Goal: Task Accomplishment & Management: Manage account settings

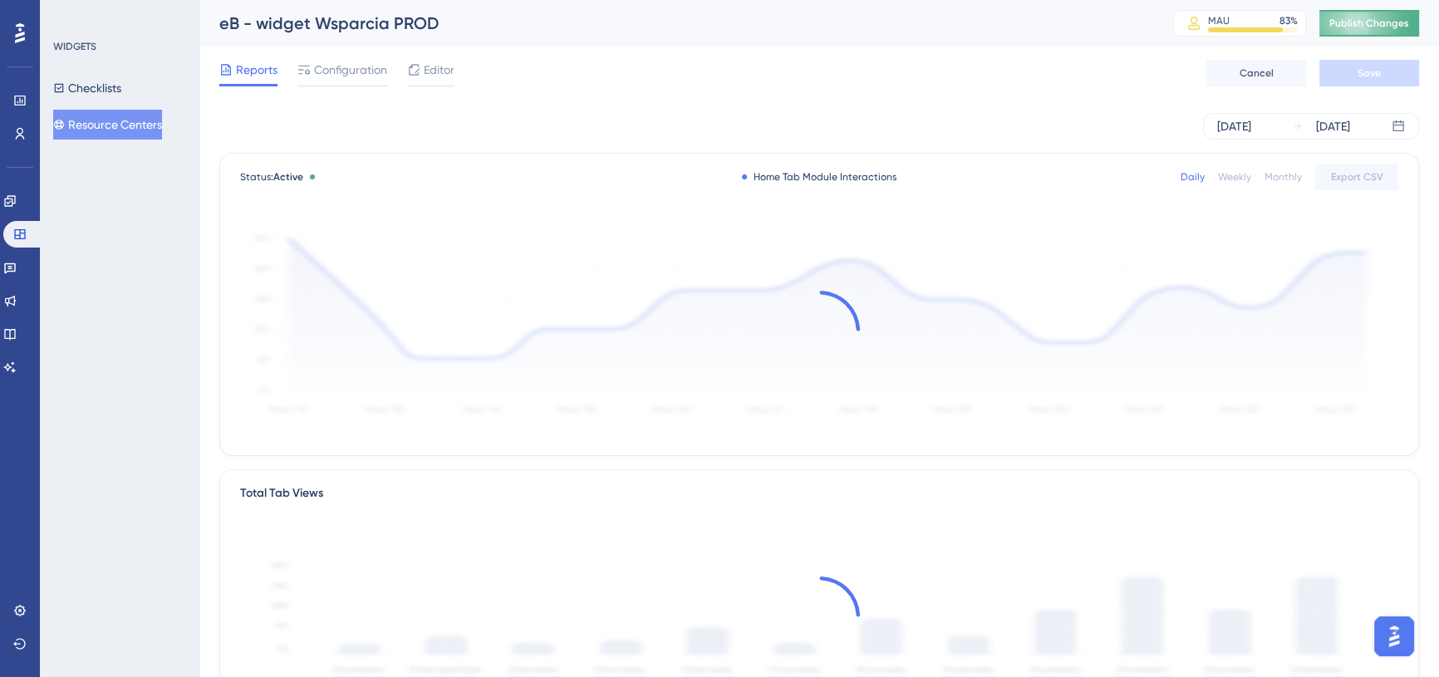
click at [1392, 15] on button "Publish Changes" at bounding box center [1369, 23] width 100 height 27
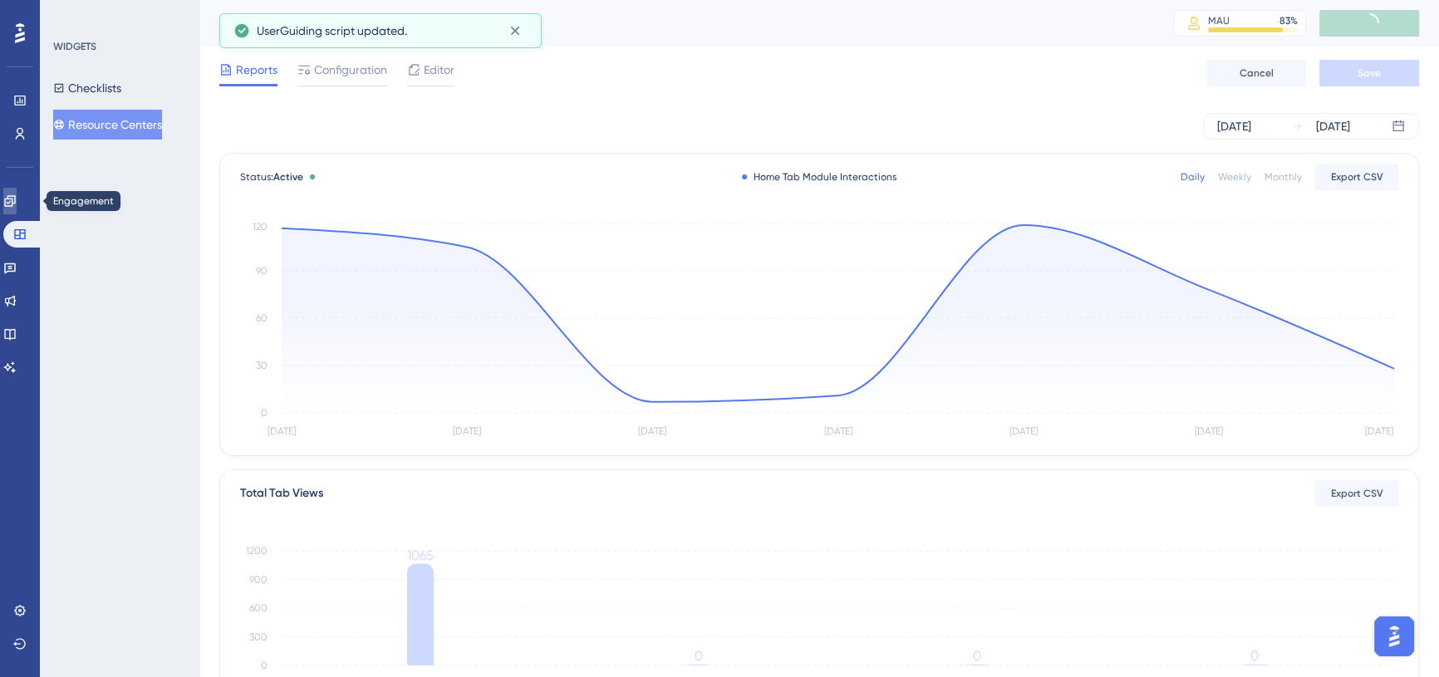
click at [17, 204] on icon at bounding box center [9, 200] width 13 height 13
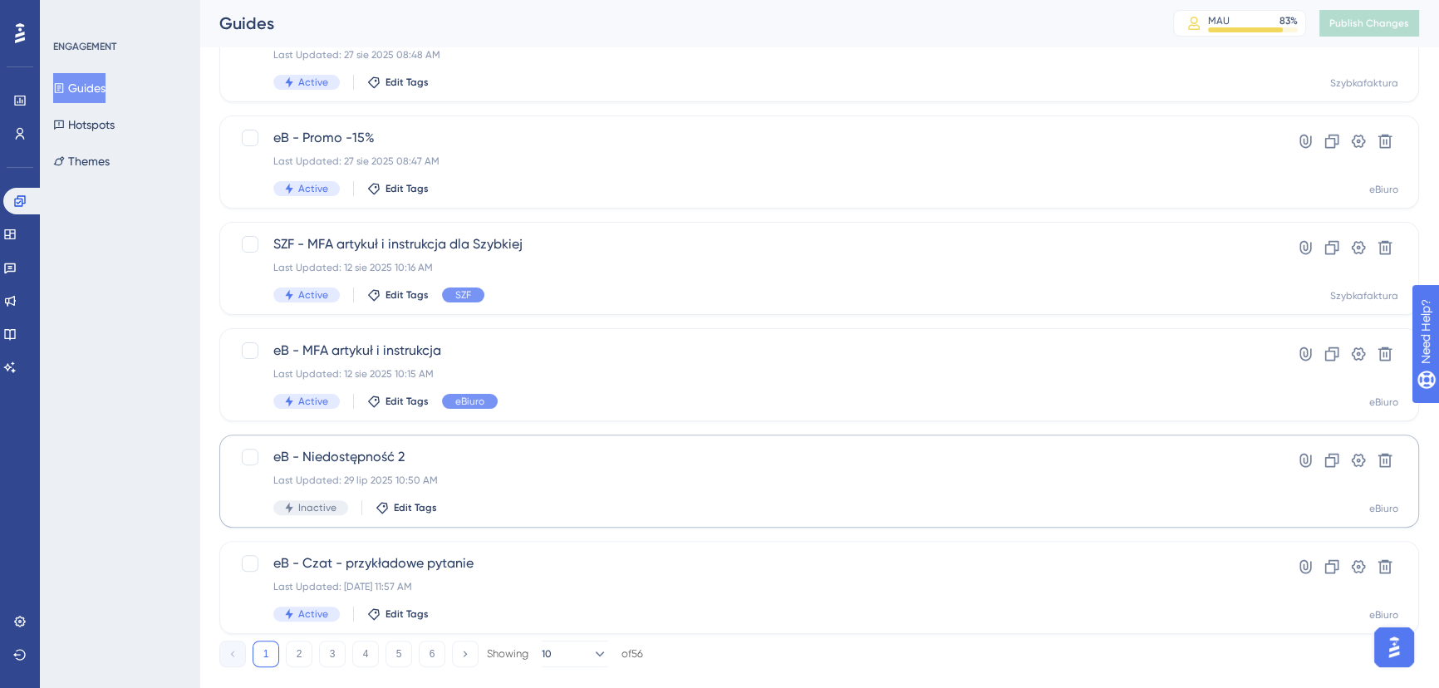
scroll to position [601, 0]
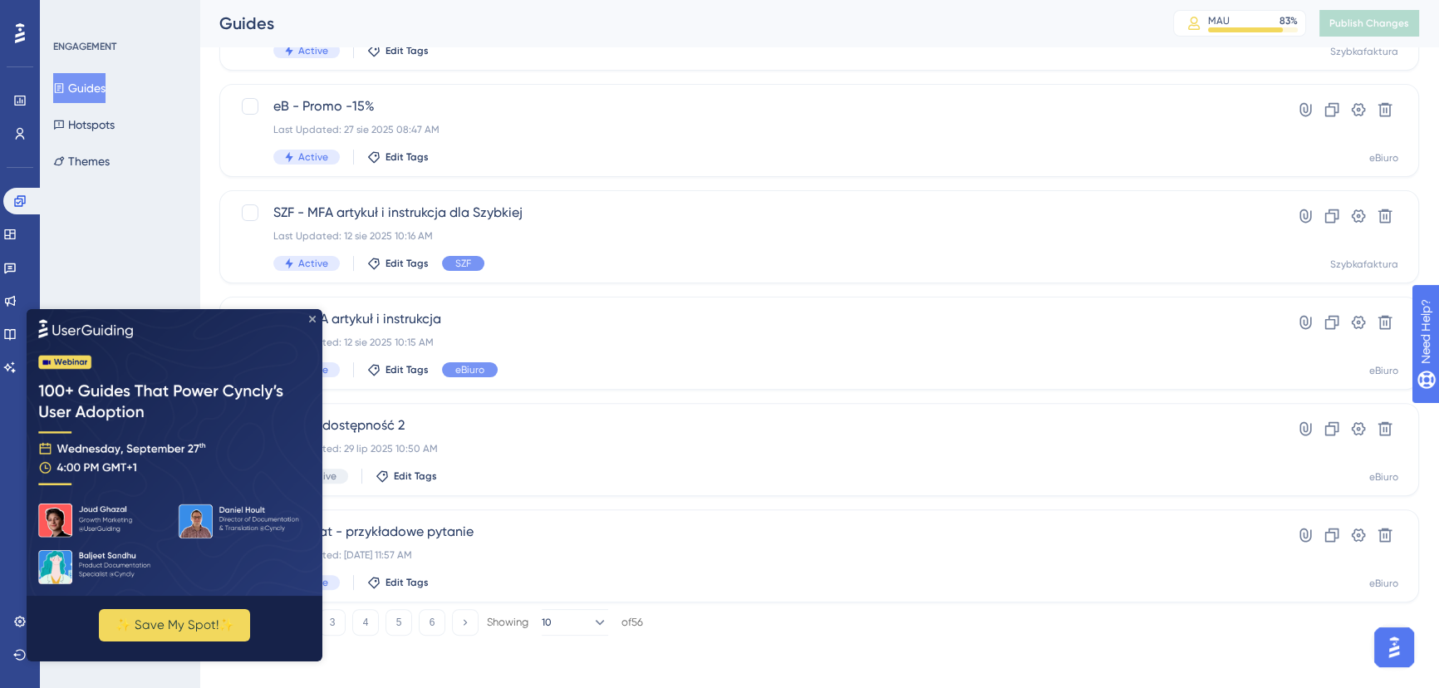
click at [312, 317] on icon "Close Preview" at bounding box center [312, 319] width 7 height 7
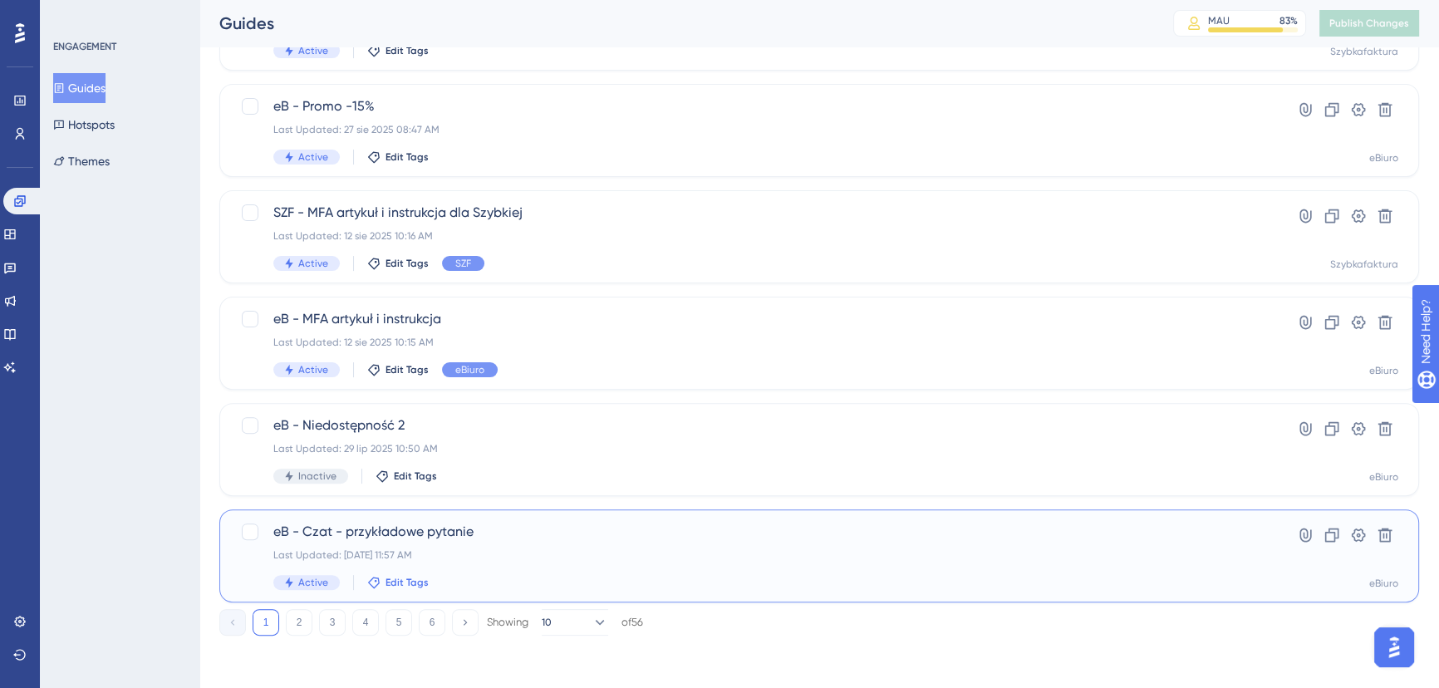
click at [410, 579] on span "Edit Tags" at bounding box center [407, 582] width 43 height 13
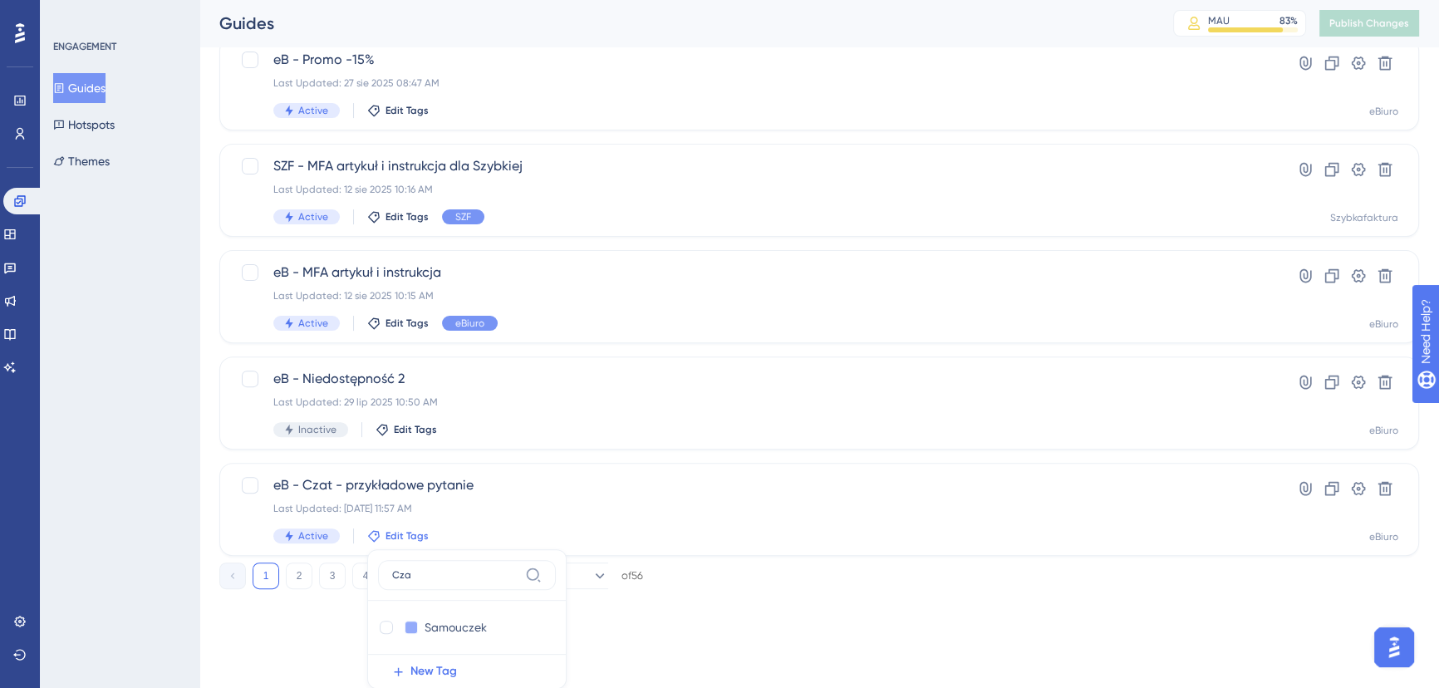
scroll to position [627, 0]
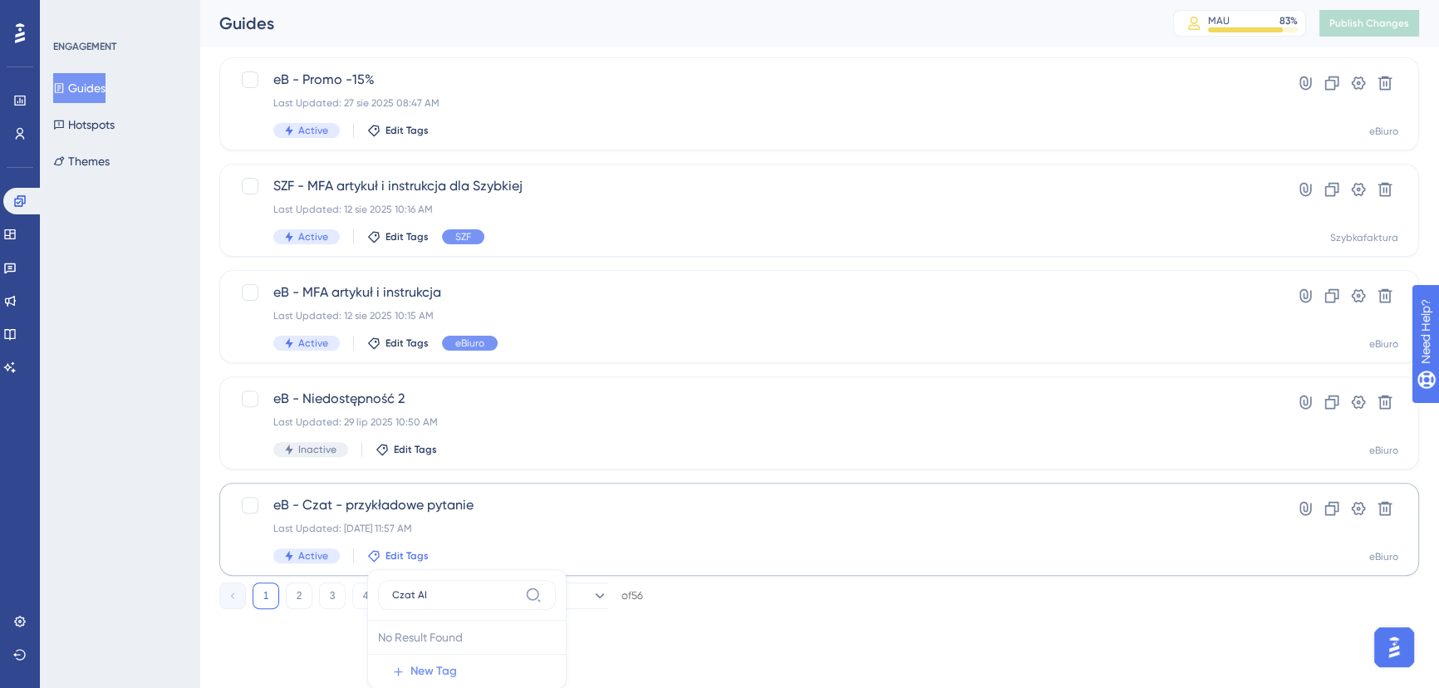
type input "Czat AI"
click at [440, 669] on span "New Tag" at bounding box center [433, 671] width 47 height 20
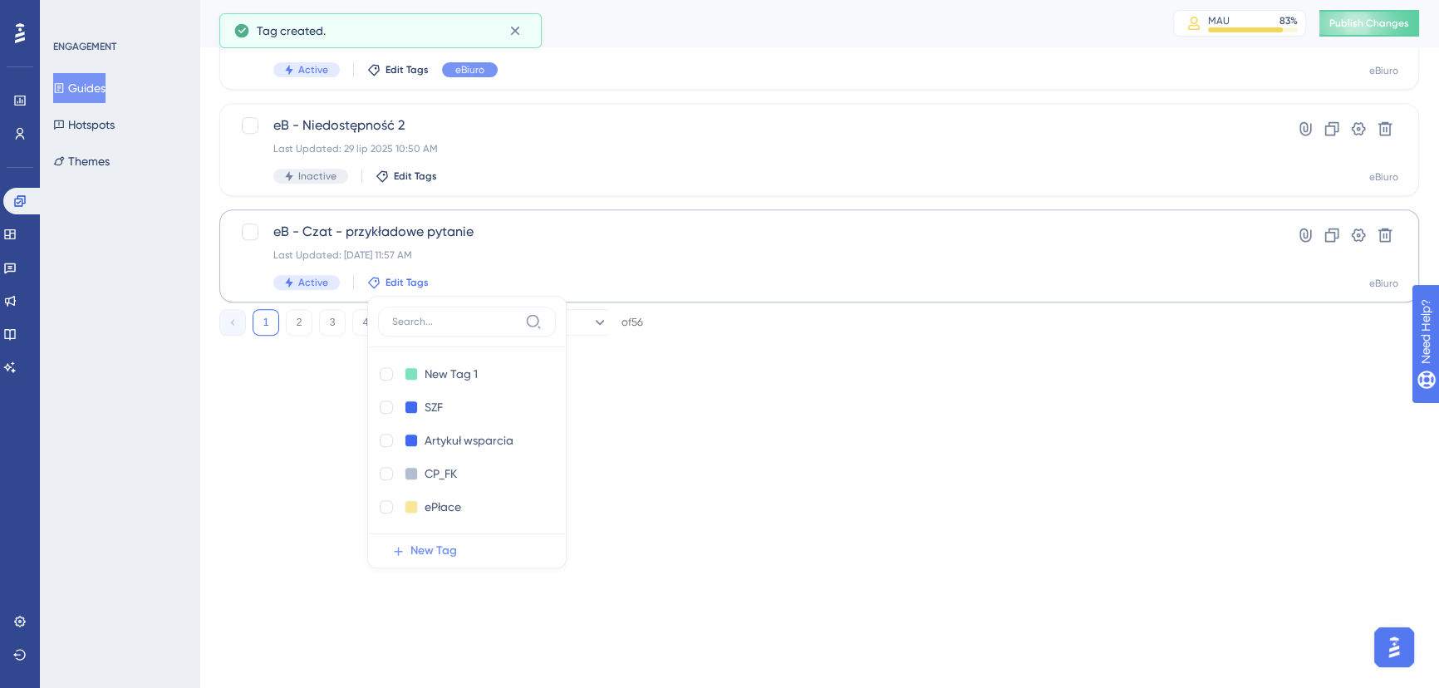
scroll to position [930, 0]
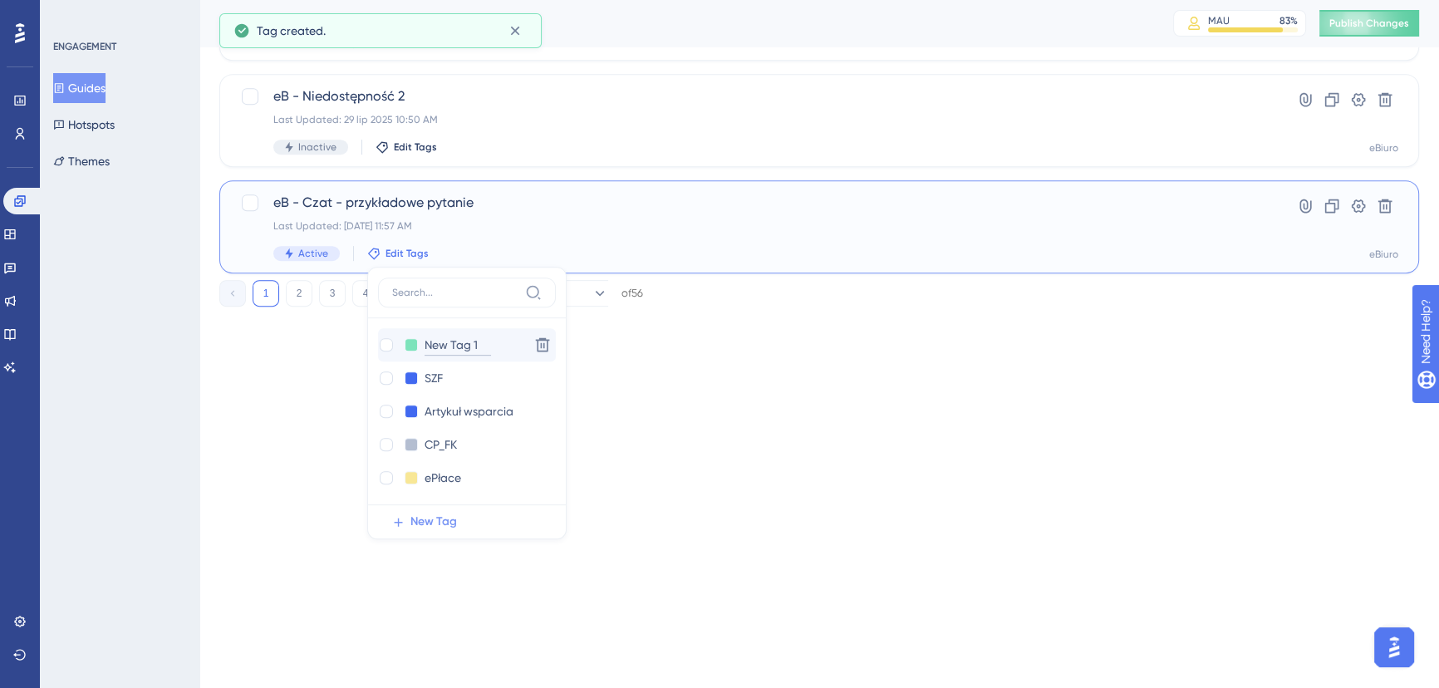
click at [445, 337] on input "New Tag 1" at bounding box center [458, 345] width 66 height 21
type input "C"
click at [445, 337] on input "C" at bounding box center [458, 345] width 66 height 21
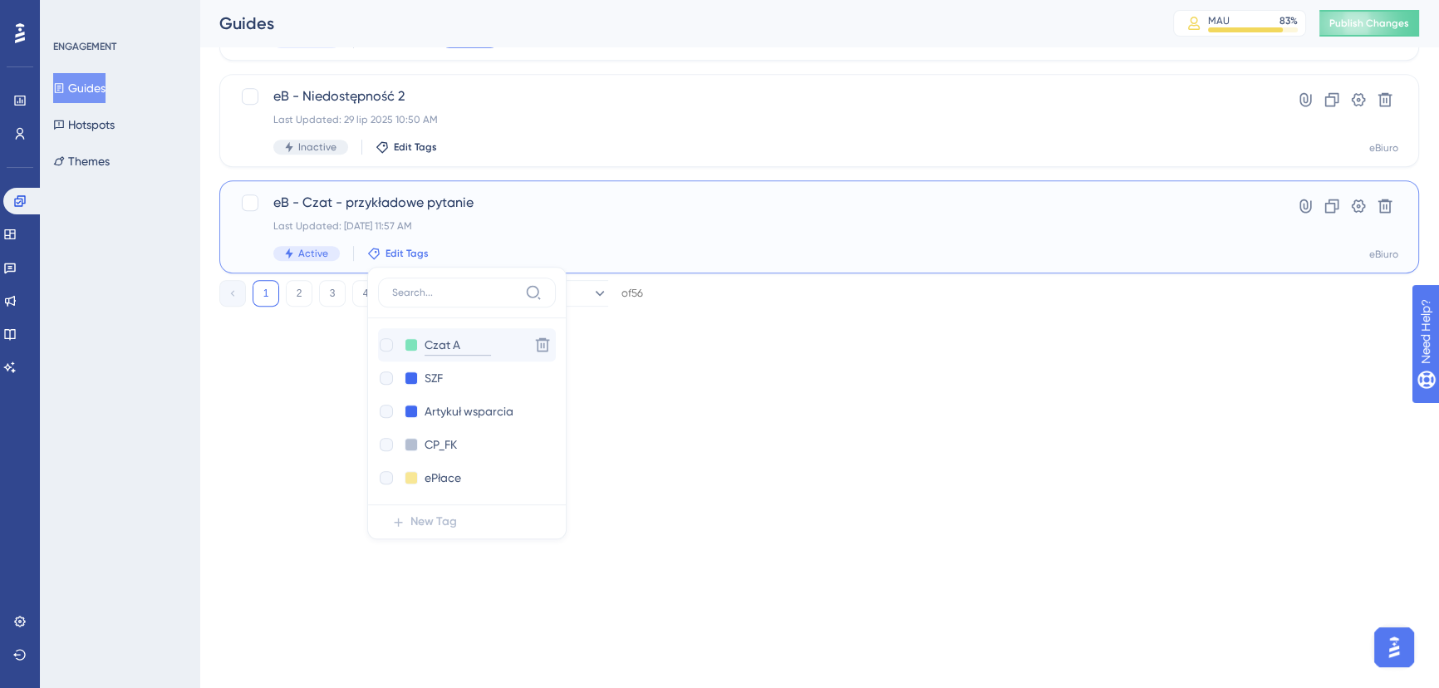
type input "Czat Ai"
click at [484, 341] on input "Czat Ai" at bounding box center [458, 345] width 66 height 21
type input "Czat AI"
click at [387, 346] on div at bounding box center [386, 344] width 13 height 13
checkbox input "true"
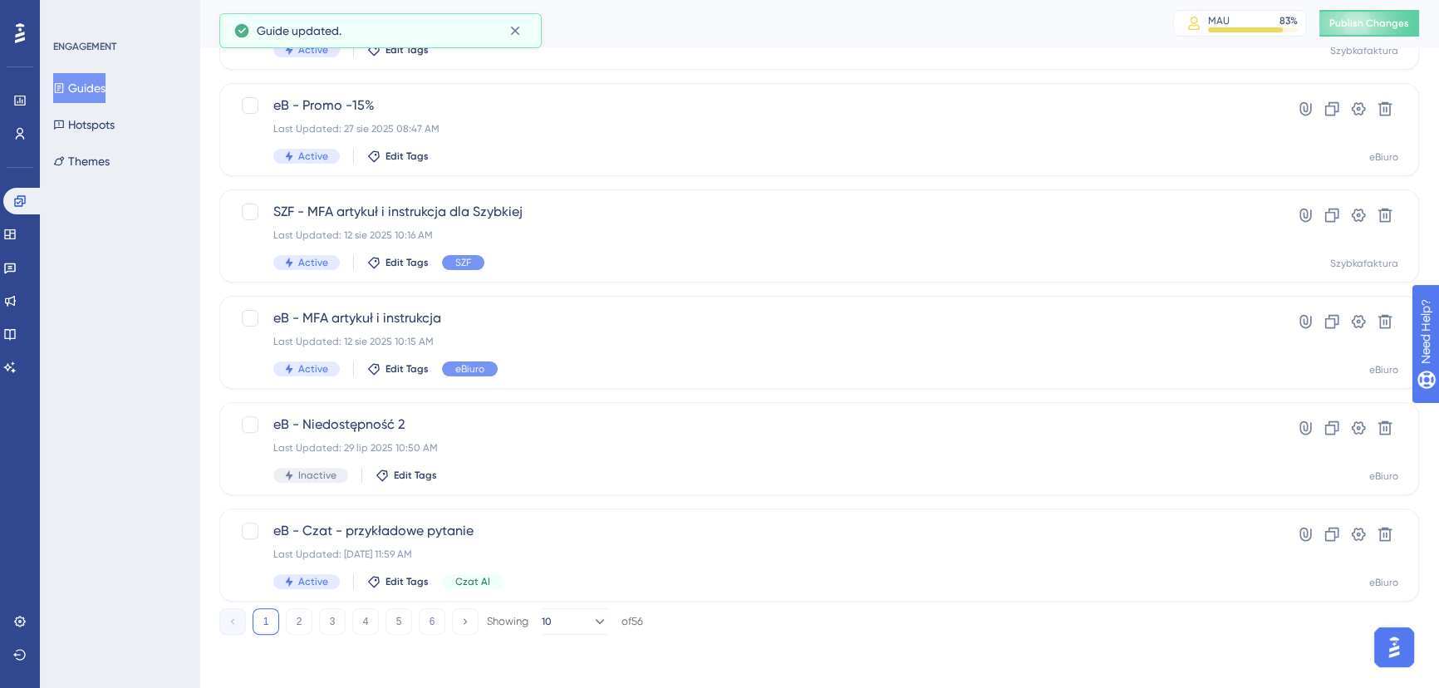
scroll to position [601, 0]
click at [306, 615] on button "2" at bounding box center [299, 622] width 27 height 27
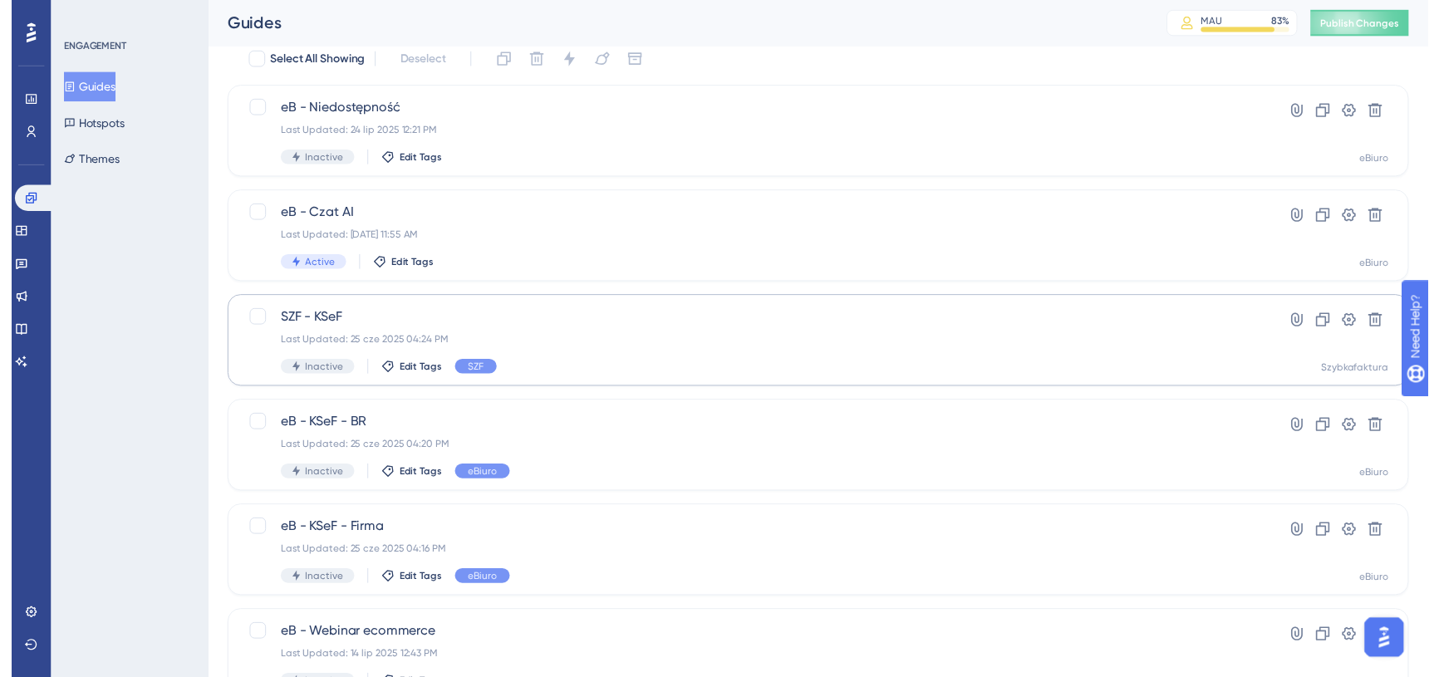
scroll to position [0, 0]
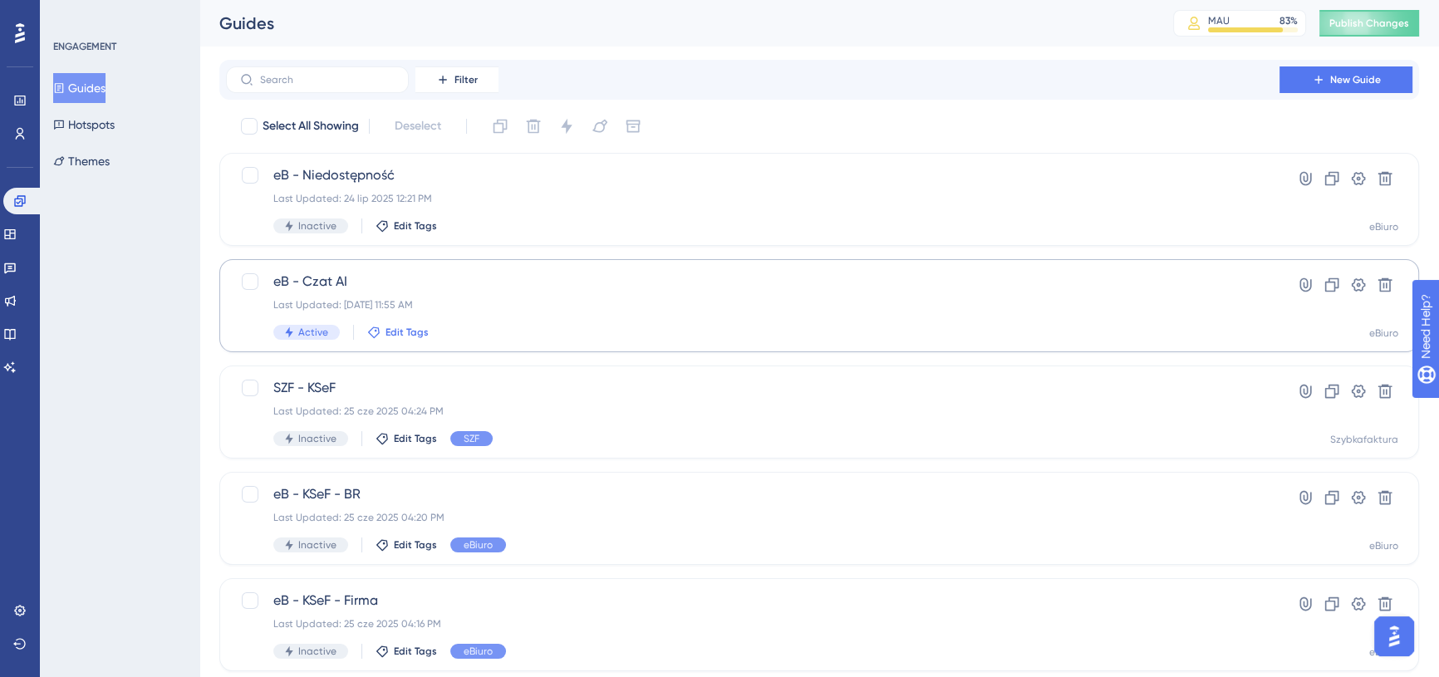
click at [410, 332] on span "Edit Tags" at bounding box center [407, 332] width 43 height 13
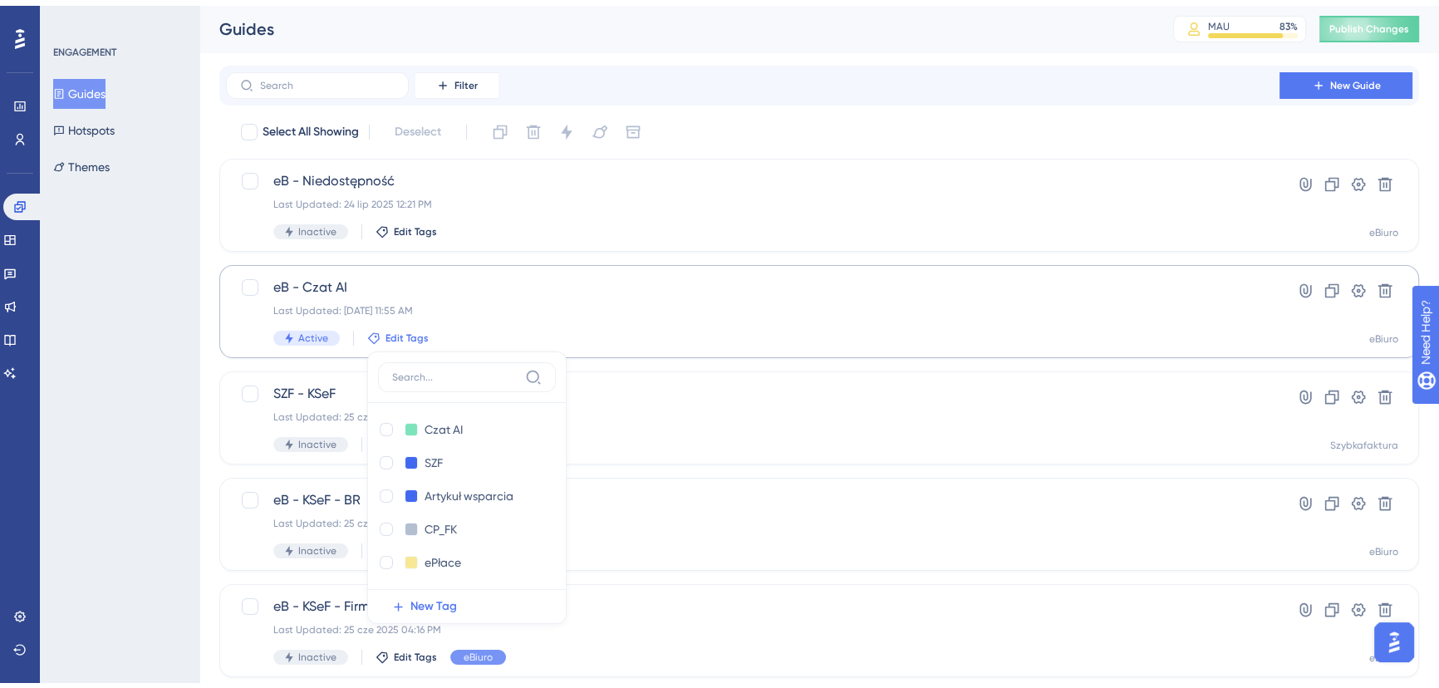
scroll to position [143, 0]
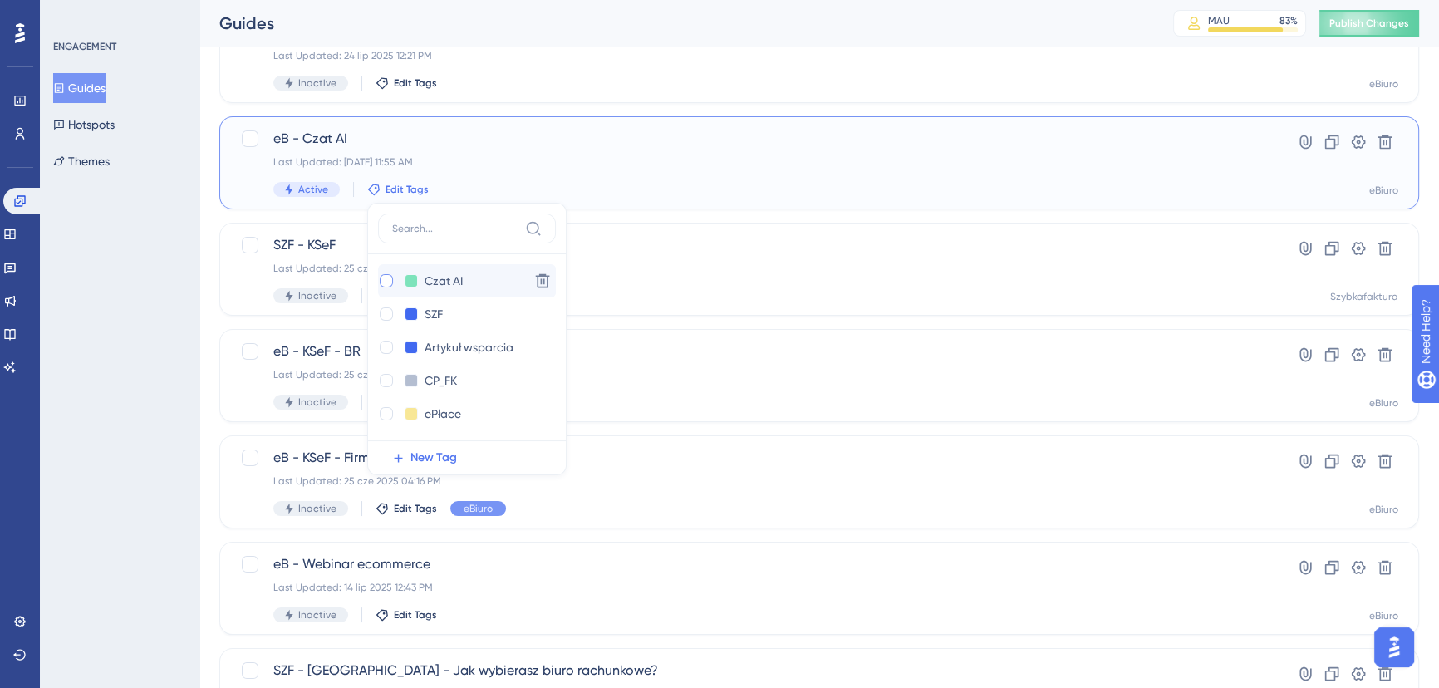
click at [382, 279] on div at bounding box center [386, 280] width 13 height 13
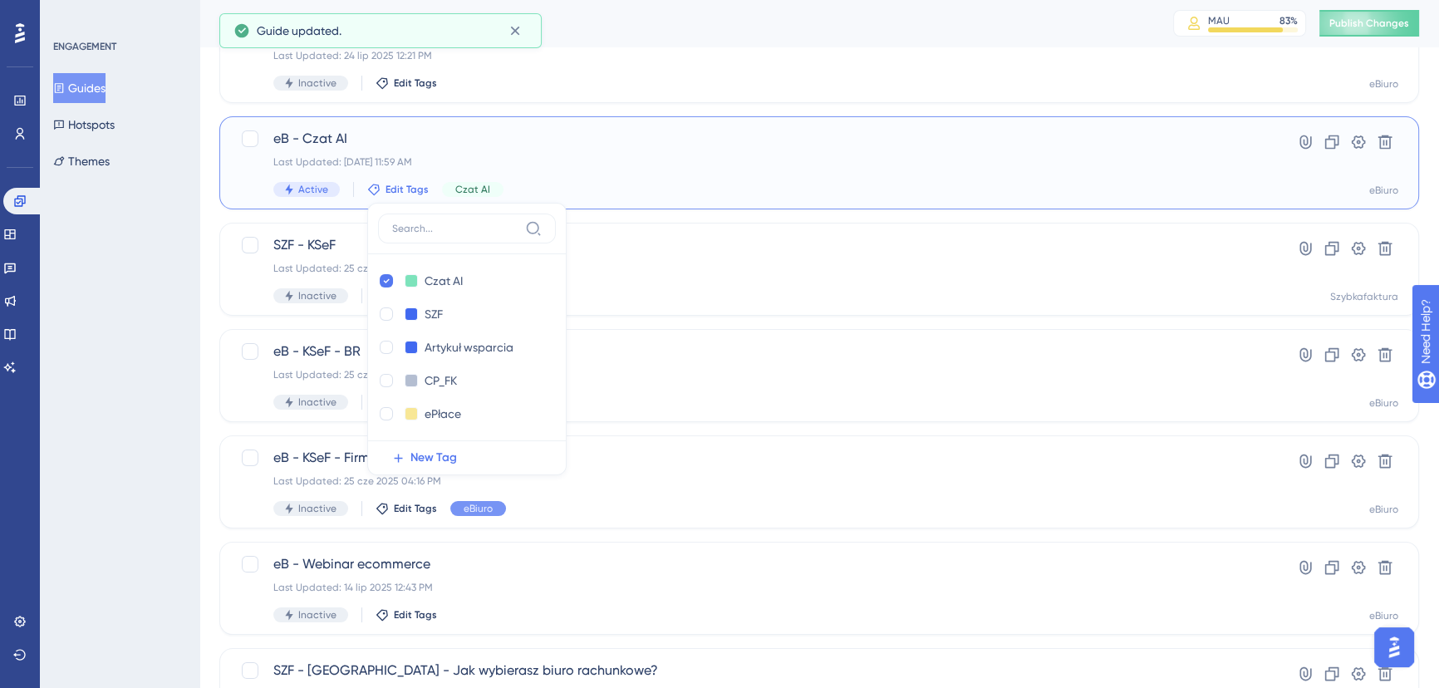
checkbox input "true"
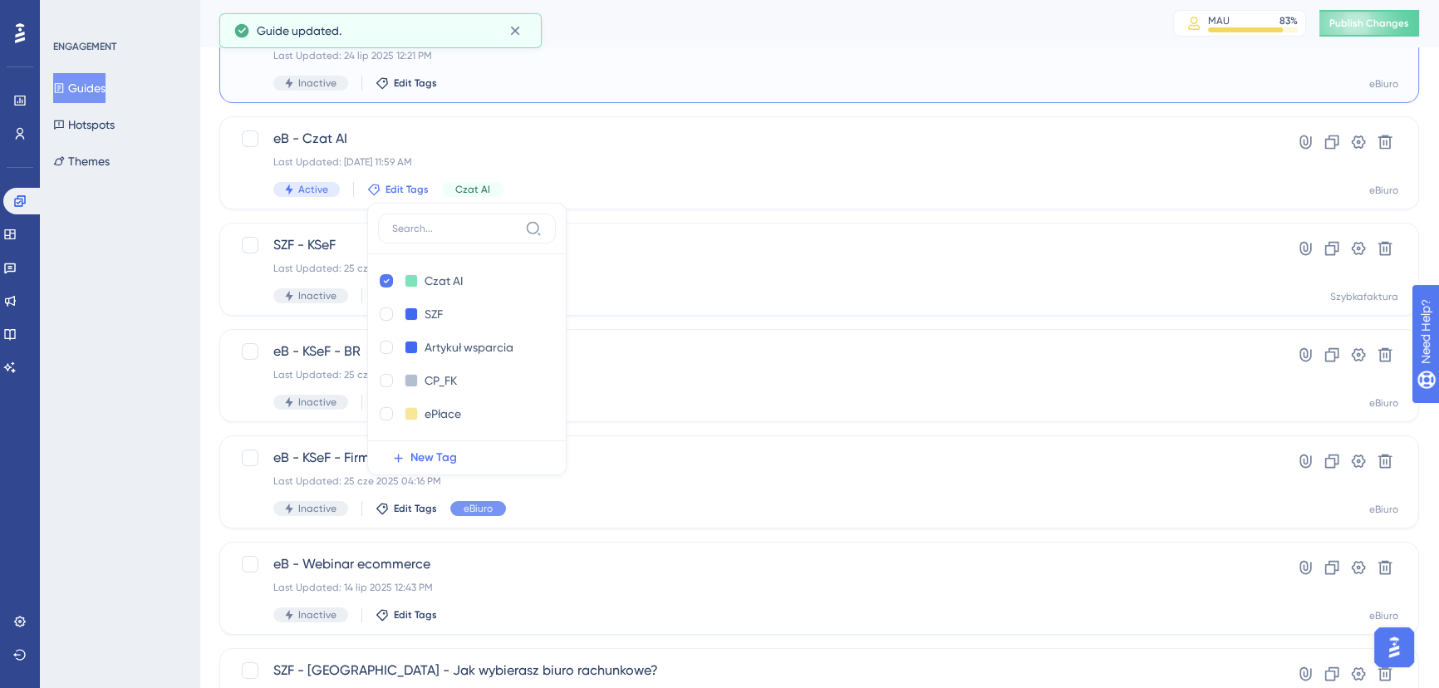
click at [454, 89] on div "Inactive Edit Tags" at bounding box center [752, 83] width 959 height 15
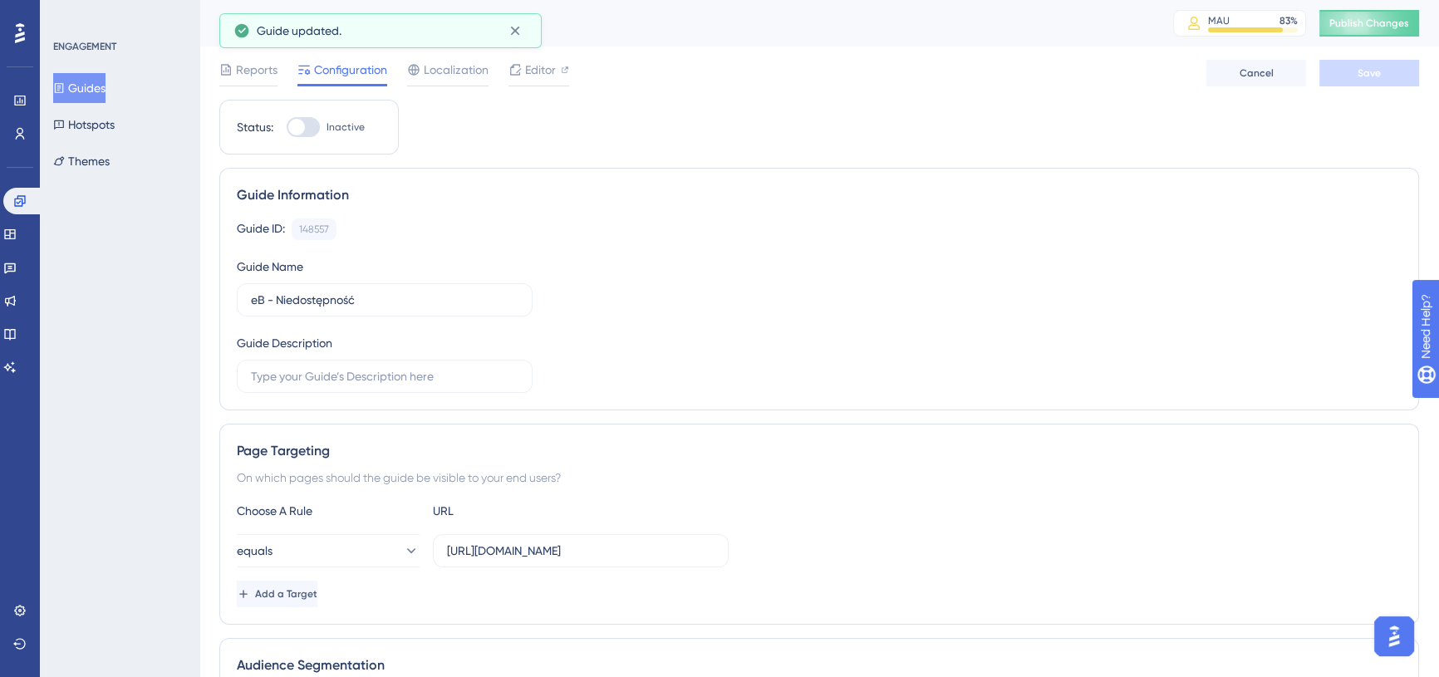
click at [426, 88] on div "Reports Configuration Localization Editor Cancel Save" at bounding box center [819, 73] width 1200 height 53
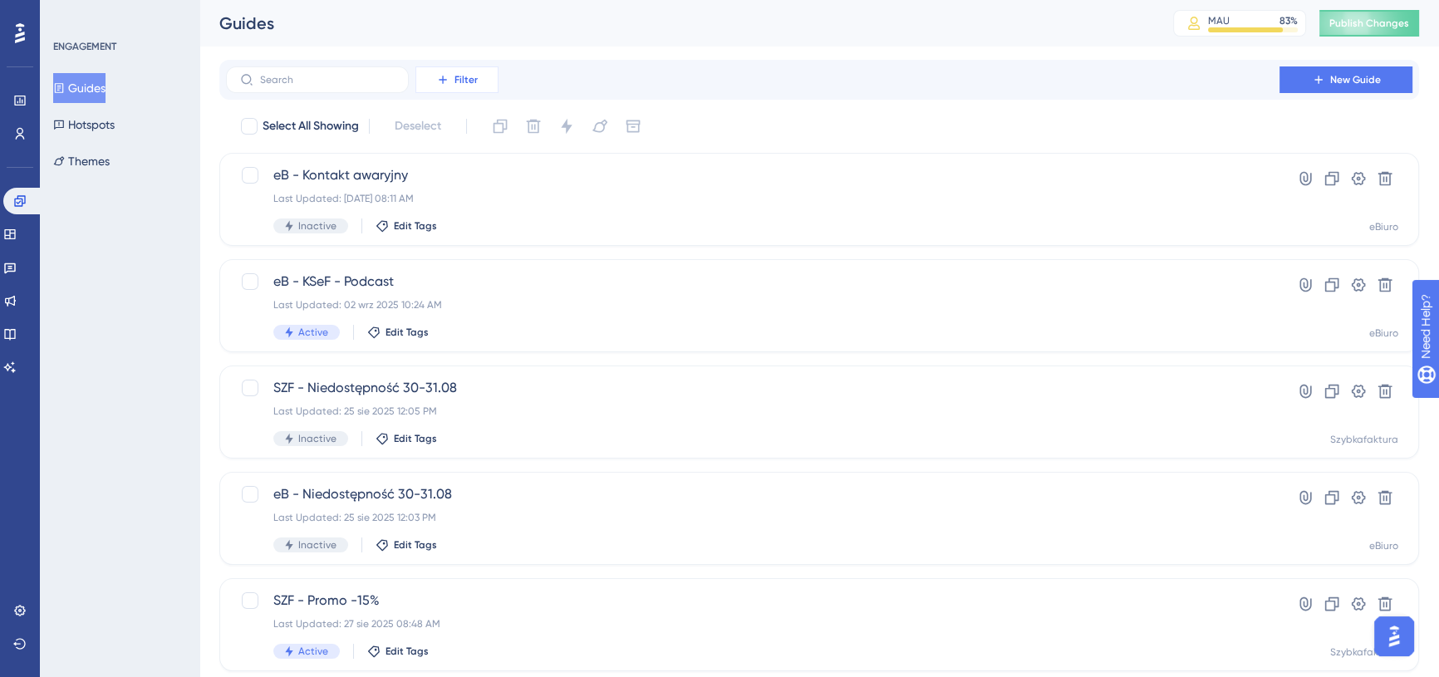
click at [478, 84] on button "Filter" at bounding box center [456, 79] width 83 height 27
click at [489, 126] on div "Tags Tags" at bounding box center [473, 127] width 95 height 33
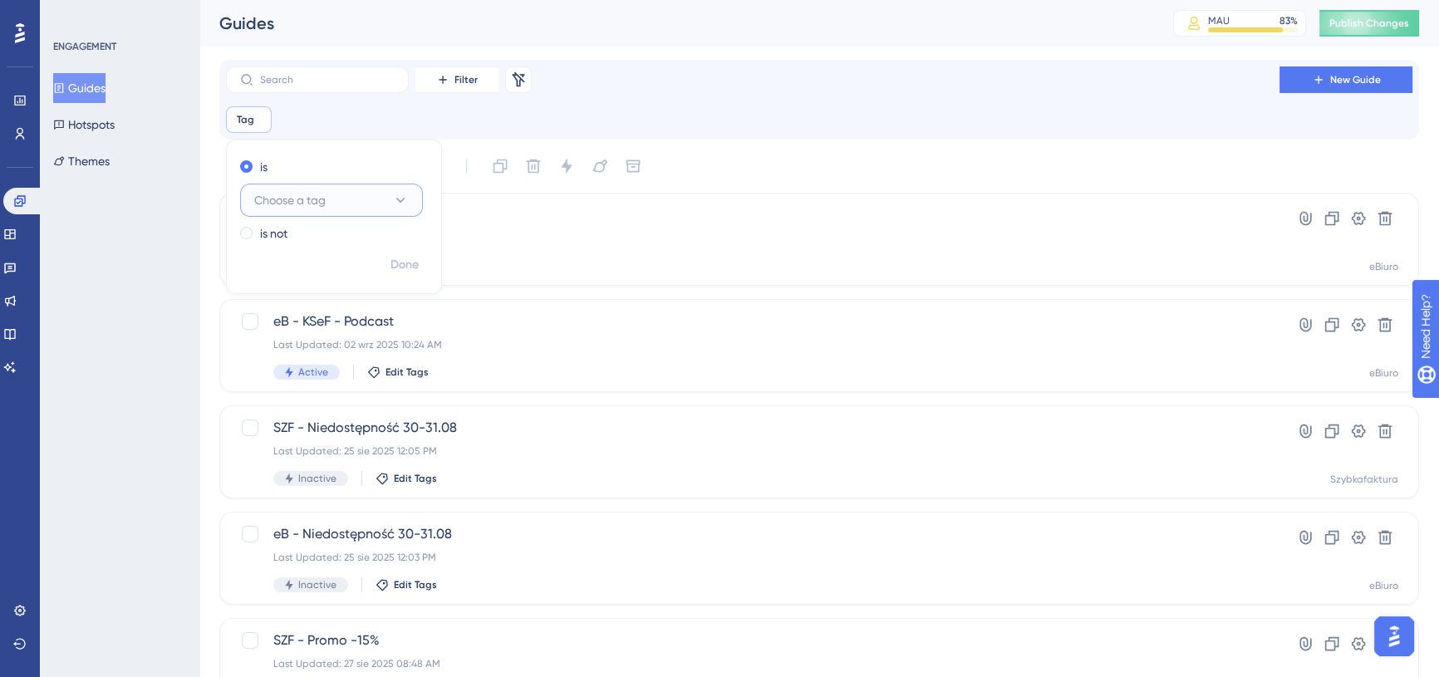
click at [284, 201] on span "Choose a tag" at bounding box center [289, 200] width 71 height 20
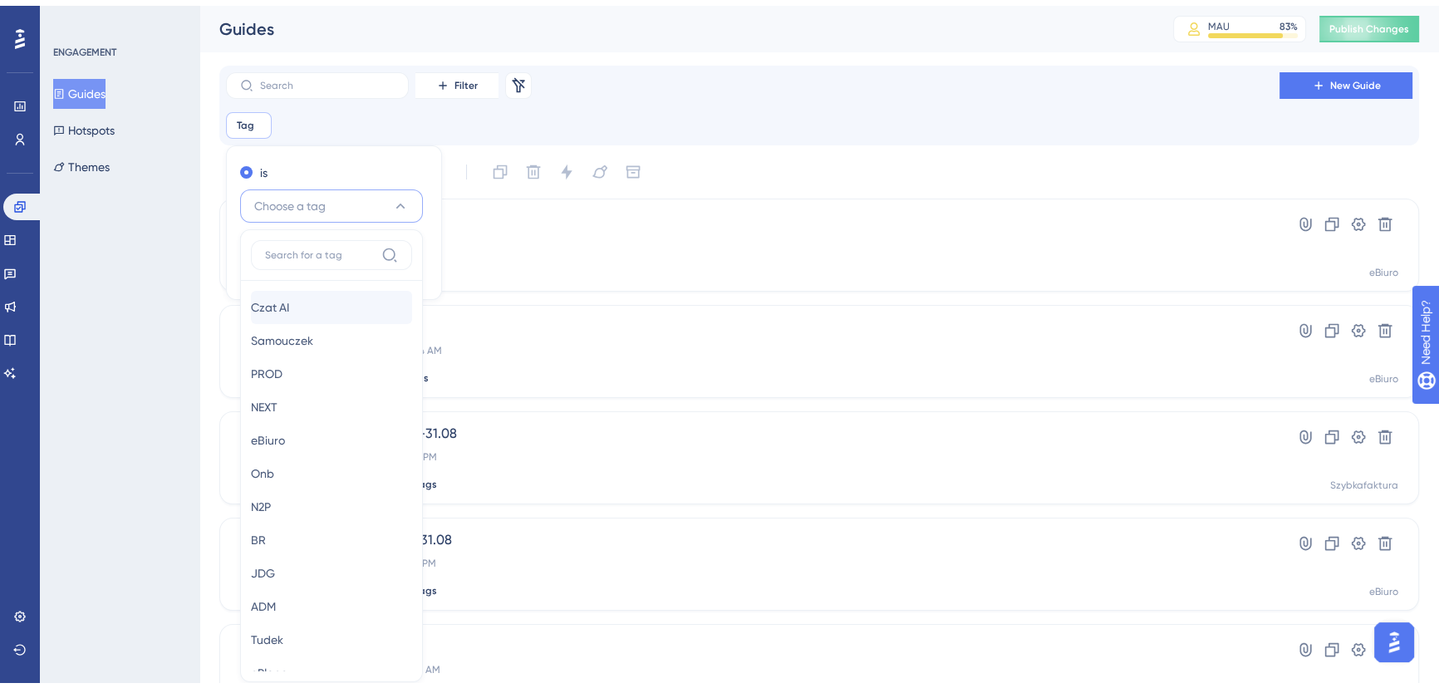
scroll to position [111, 0]
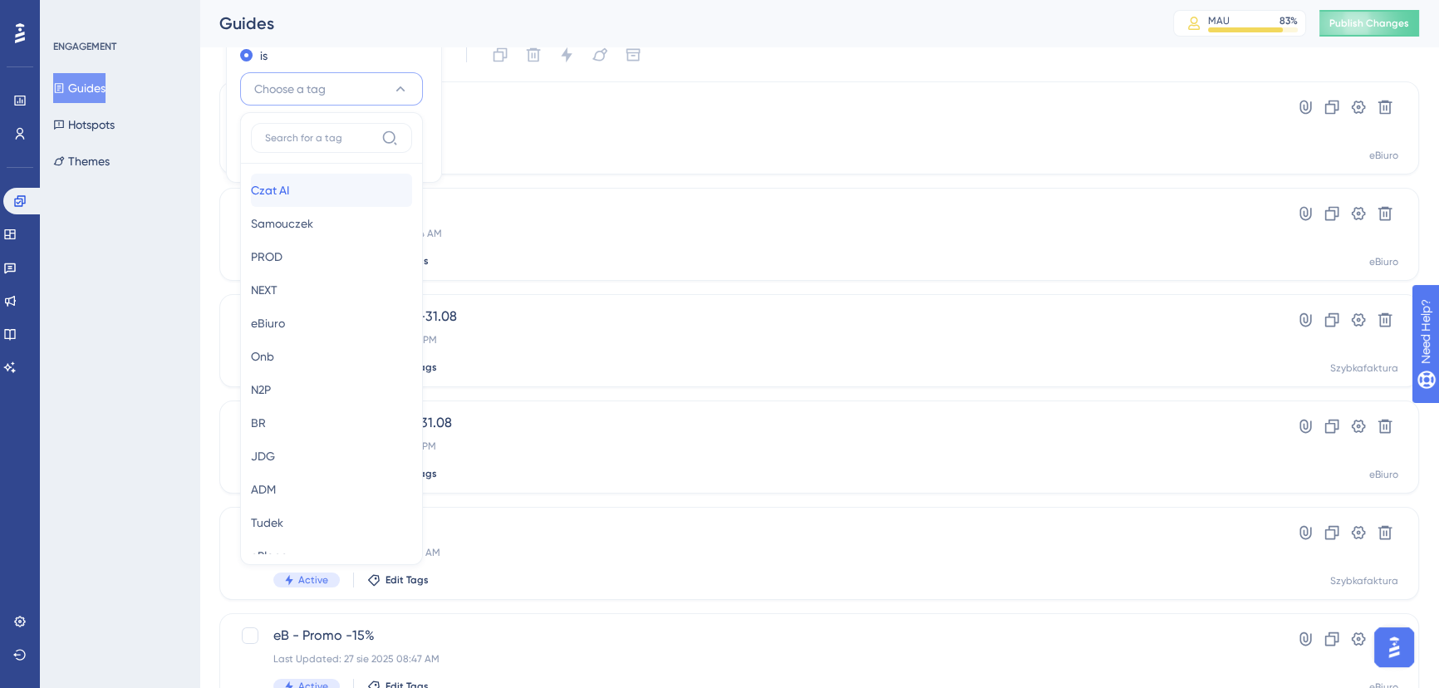
click at [327, 190] on div "Czat AI Czat AI" at bounding box center [331, 190] width 161 height 33
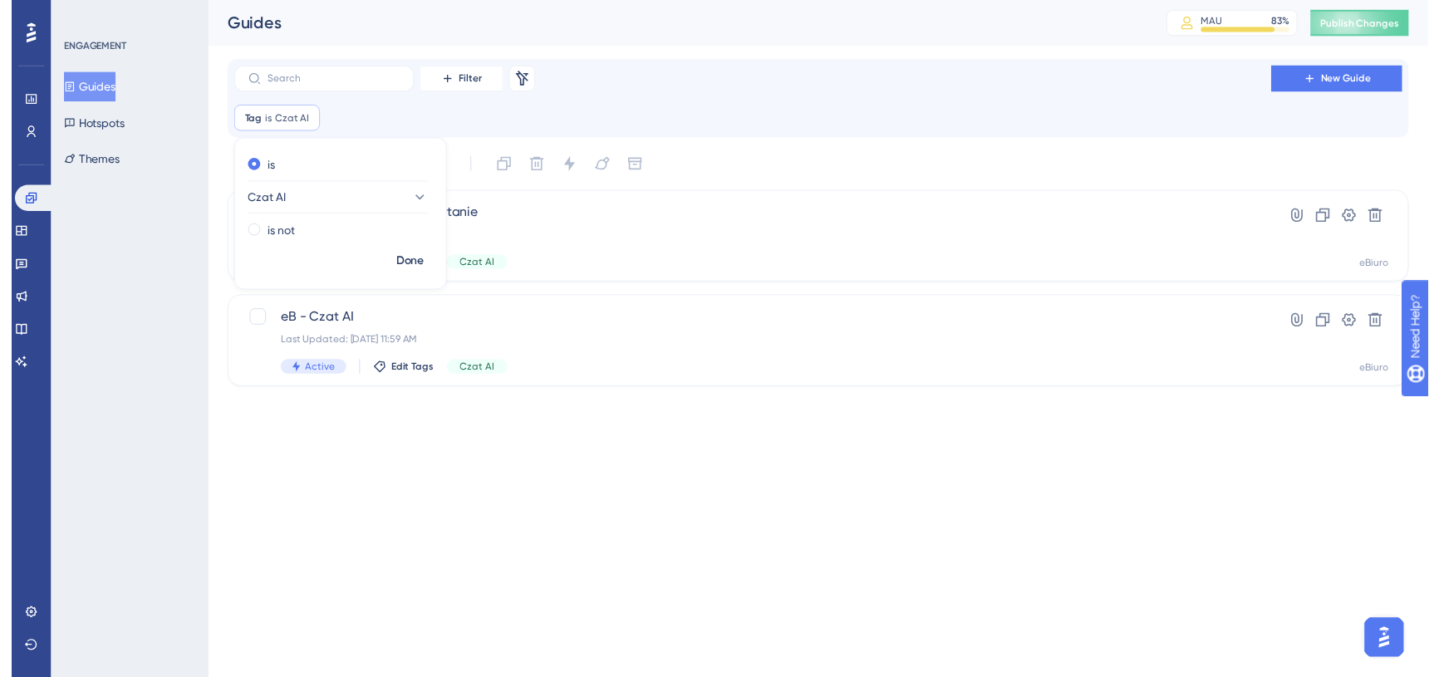
scroll to position [0, 0]
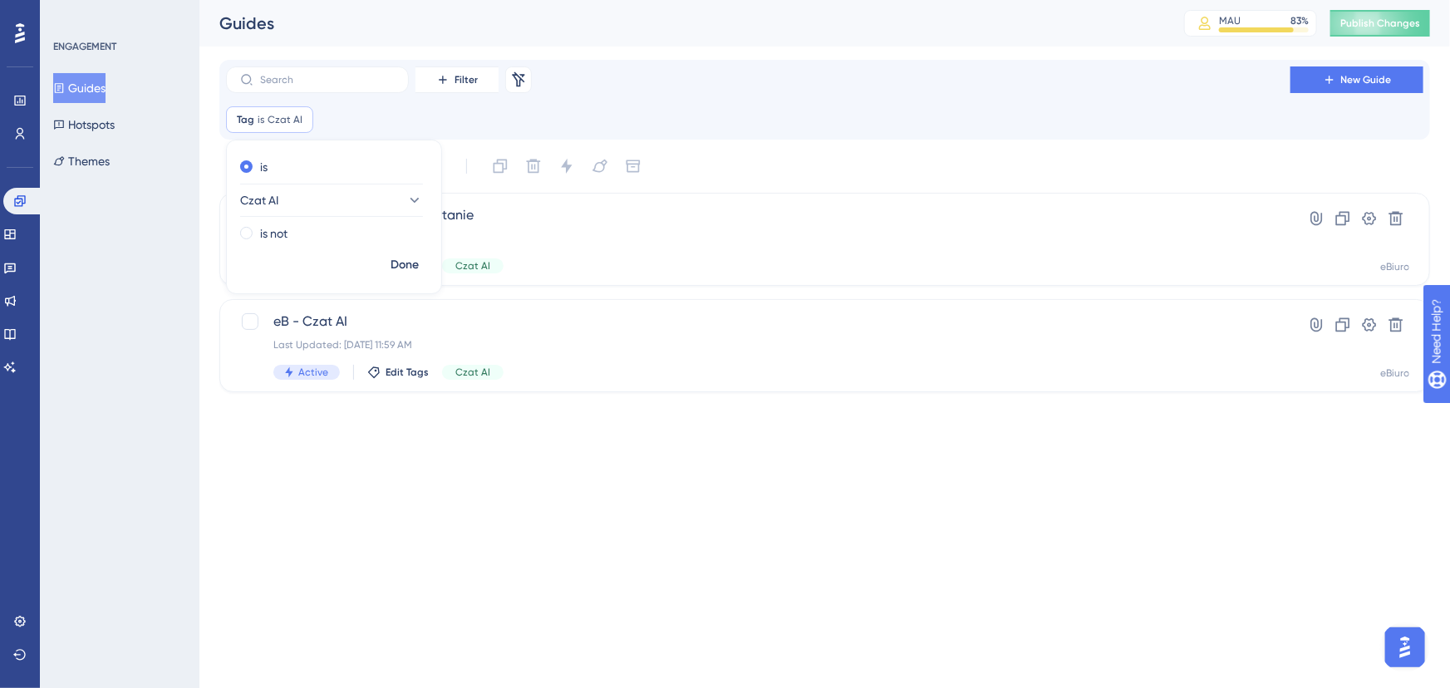
click at [492, 0] on html "Performance Users Engagement Widgets Feedback Product Updates Knowledge Base AI…" at bounding box center [725, 0] width 1450 height 0
click at [543, 330] on span "eB - Czat AI" at bounding box center [758, 322] width 970 height 20
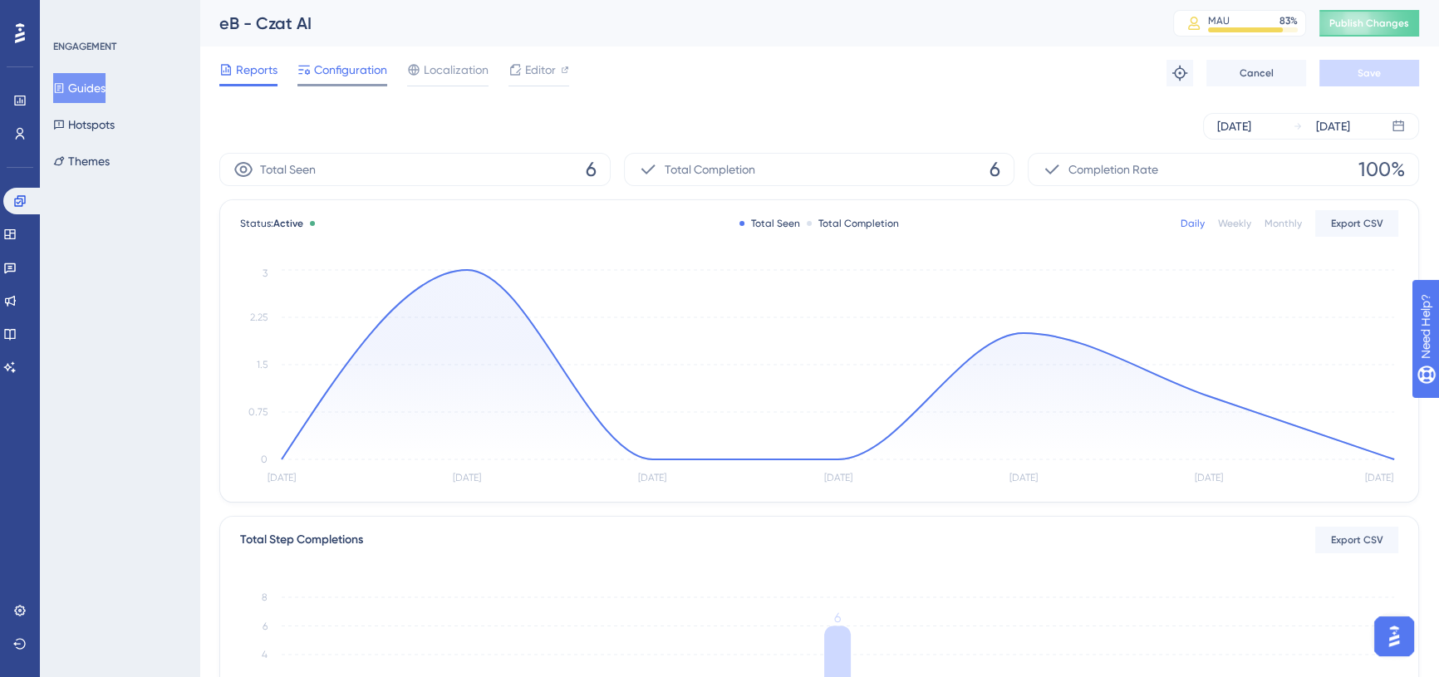
click at [386, 67] on div "Reports Configuration Localization Editor" at bounding box center [394, 73] width 350 height 27
click at [371, 72] on span "Configuration" at bounding box center [350, 70] width 73 height 20
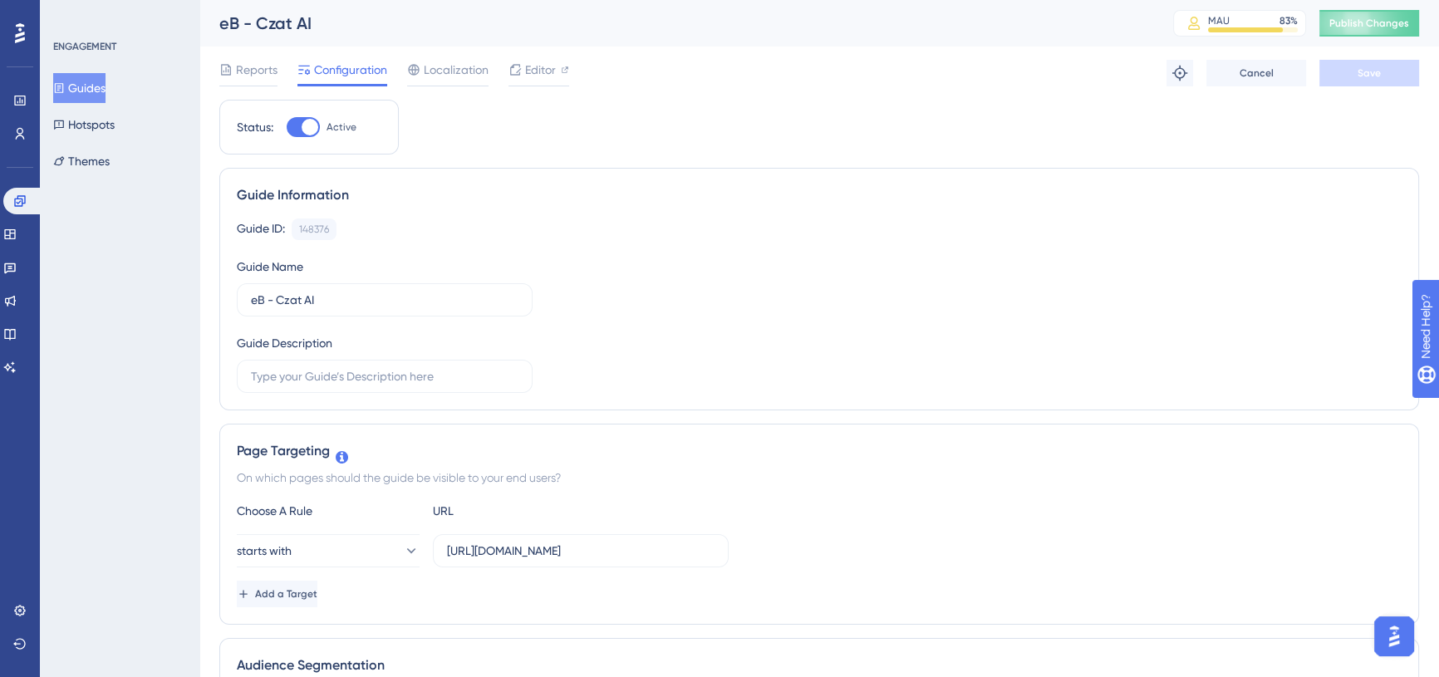
click at [744, 68] on div "Reports Configuration Localization Editor Troubleshoot Cancel Save" at bounding box center [819, 73] width 1200 height 53
click at [747, 96] on div "Reports Configuration Localization Editor Troubleshoot Cancel Save" at bounding box center [819, 73] width 1200 height 53
click at [1388, 25] on span "Publish Changes" at bounding box center [1369, 23] width 80 height 13
click at [805, 28] on div "eB - Czat AI" at bounding box center [675, 23] width 912 height 23
